Goal: Find specific page/section: Find specific page/section

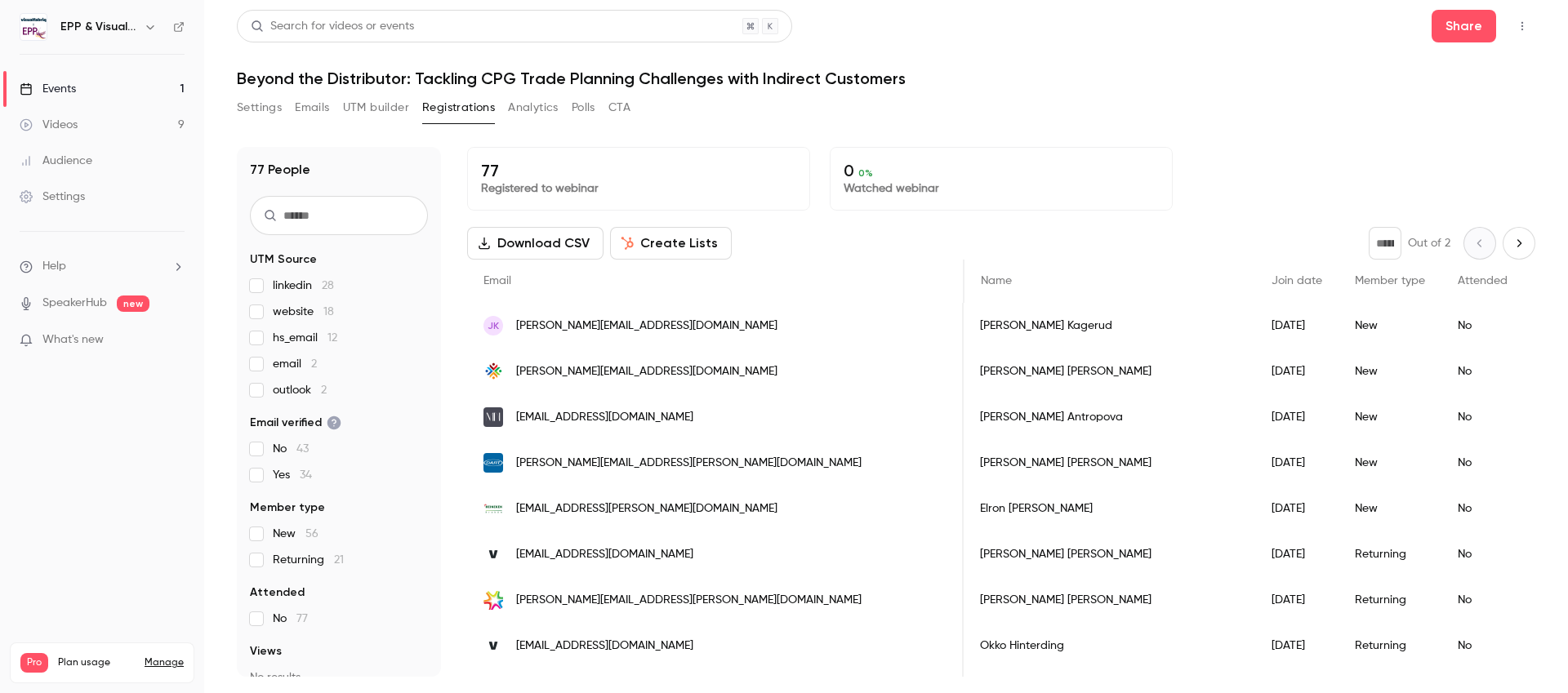
scroll to position [0, 929]
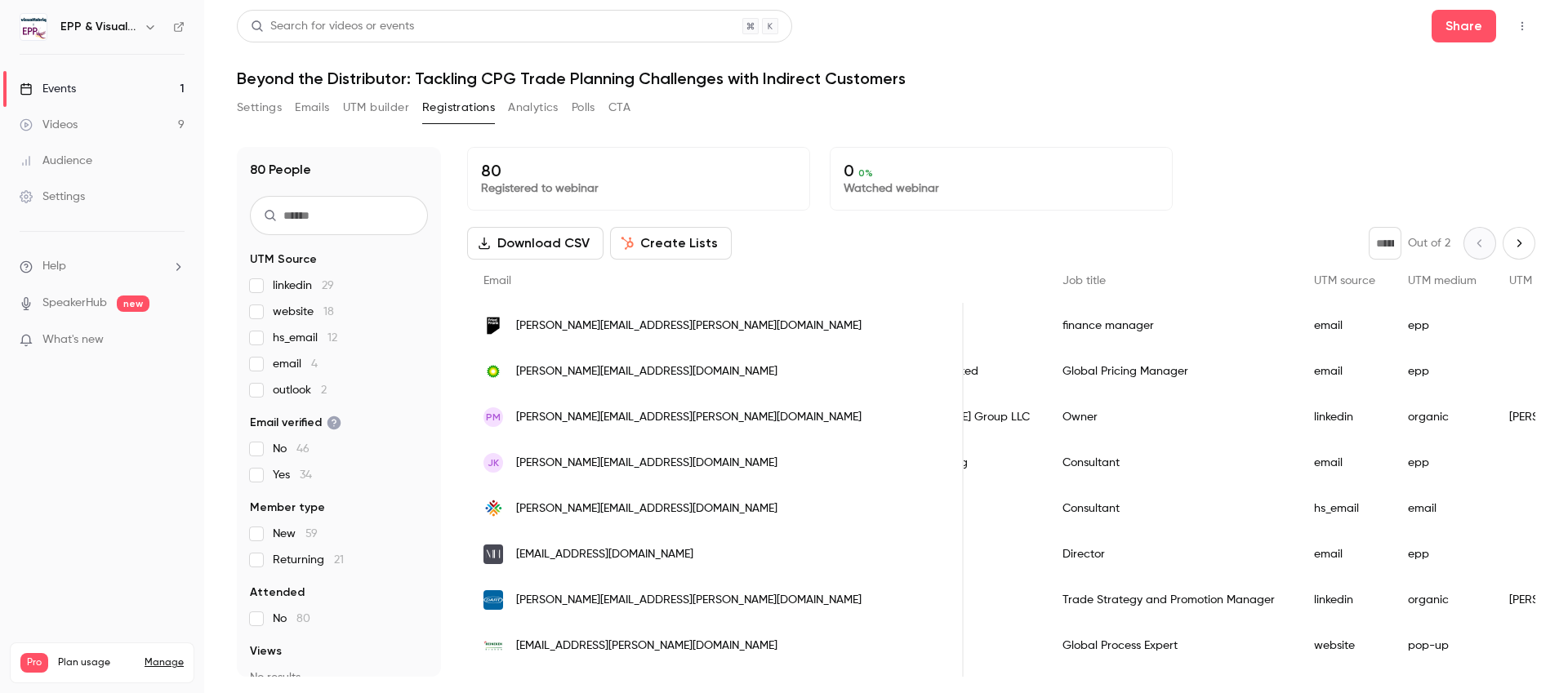
scroll to position [0, 745]
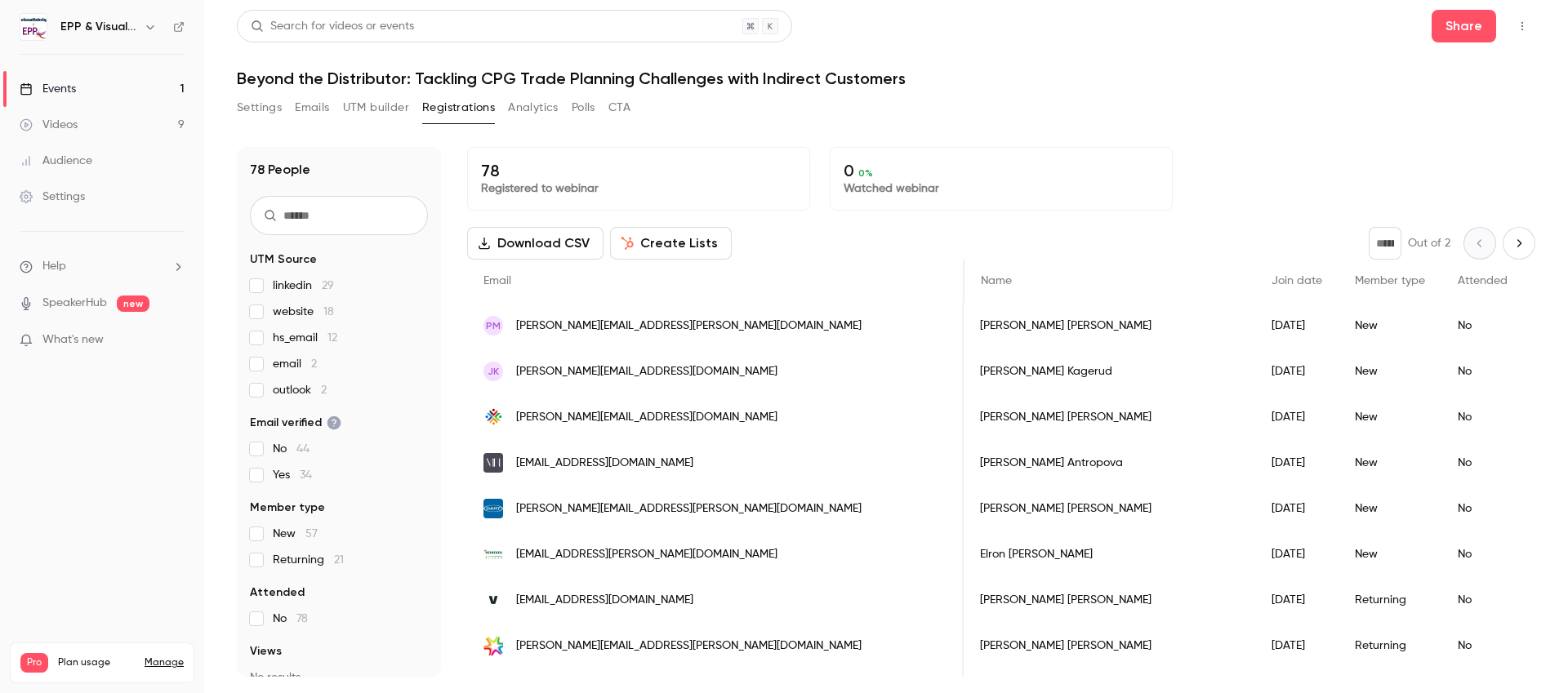
scroll to position [0, 929]
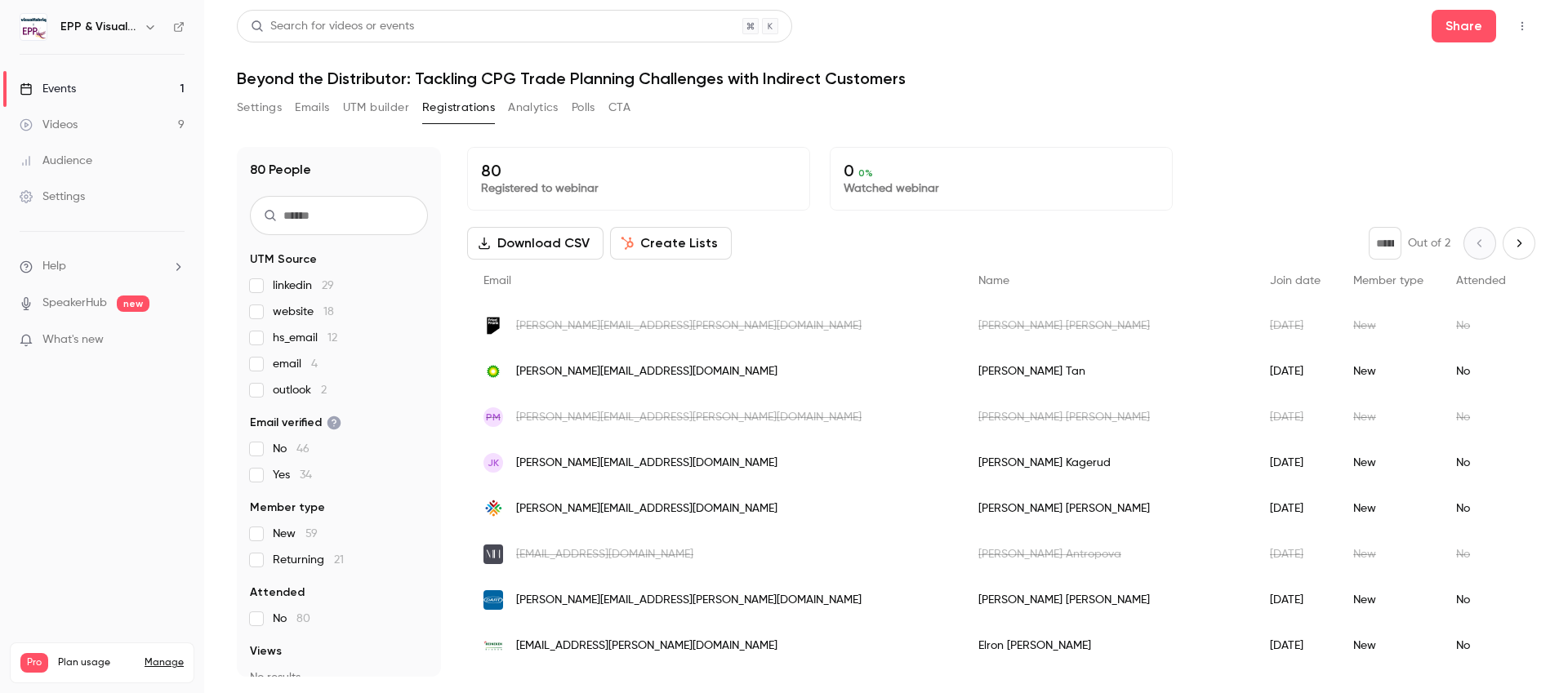
click at [1311, 82] on h1 "Beyond the Distributor: Tackling CPG Trade Planning Challenges with Indirect Cu…" at bounding box center [886, 78] width 1298 height 20
